Goal: Navigation & Orientation: Find specific page/section

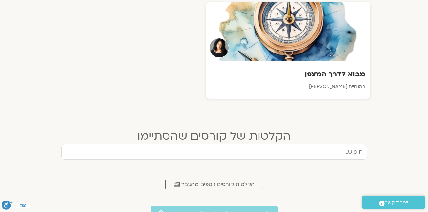
scroll to position [261, 0]
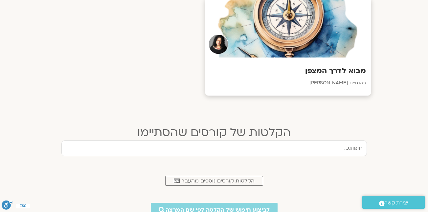
click at [317, 71] on h3 "מבוא לדרך המצפן" at bounding box center [288, 71] width 156 height 10
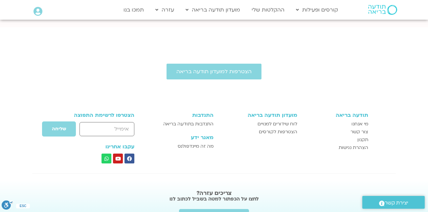
scroll to position [570, 0]
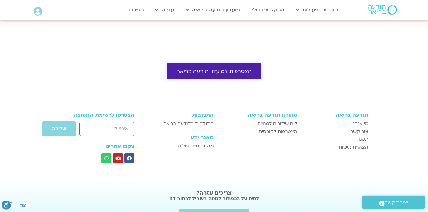
click at [221, 68] on span "הצטרפות למועדון תודעה בריאה" at bounding box center [213, 71] width 75 height 6
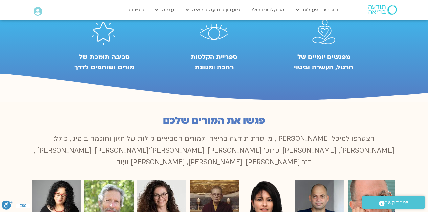
scroll to position [381, 0]
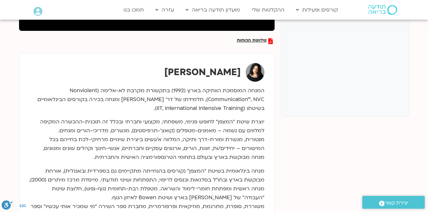
scroll to position [93, 0]
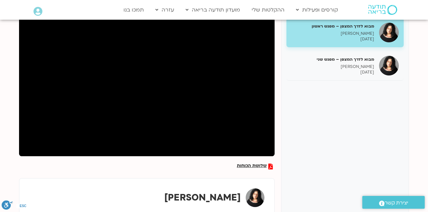
click at [389, 202] on span "יצירת קשר" at bounding box center [396, 203] width 24 height 9
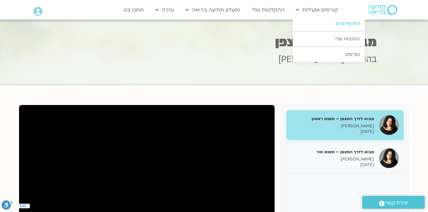
click at [346, 23] on link "לוח שידורים" at bounding box center [328, 23] width 72 height 15
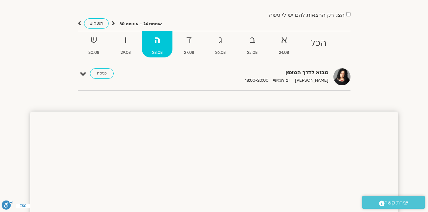
scroll to position [34, 0]
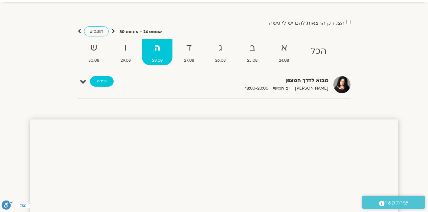
click at [100, 81] on link "כניסה" at bounding box center [102, 81] width 24 height 11
click at [100, 80] on link "כניסה" at bounding box center [102, 81] width 24 height 11
click at [99, 79] on link "כניסה" at bounding box center [102, 81] width 24 height 11
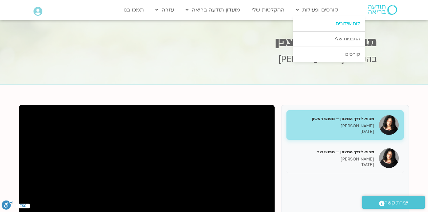
click at [342, 22] on link "לוח שידורים" at bounding box center [328, 23] width 72 height 15
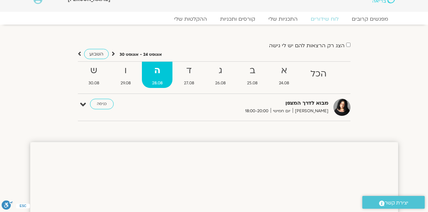
scroll to position [19, 0]
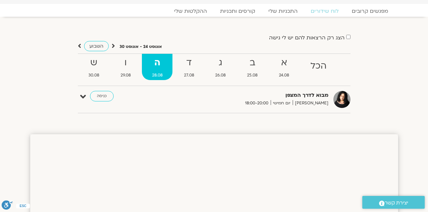
drag, startPoint x: 265, startPoint y: 106, endPoint x: 192, endPoint y: 122, distance: 74.9
click at [99, 95] on link "כניסה" at bounding box center [102, 96] width 24 height 11
